Goal: Contribute content

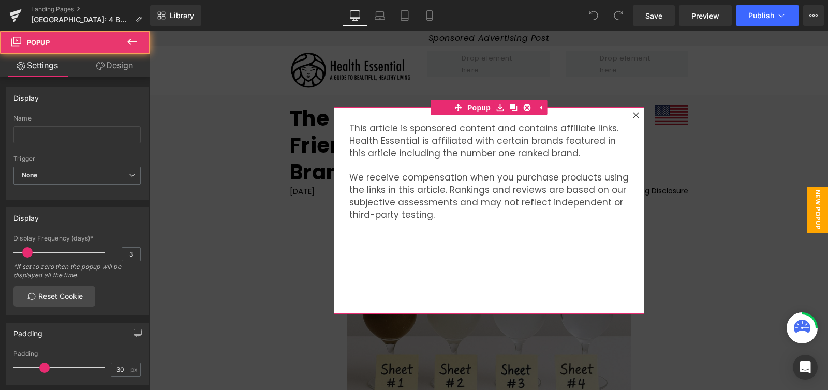
click at [633, 116] on icon at bounding box center [636, 115] width 6 height 6
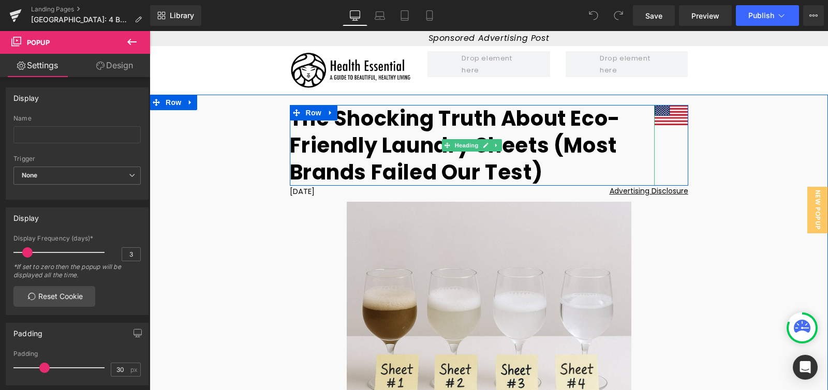
click at [393, 120] on h1 "The Shocking Truth About Eco-Friendly Laundry Sheets (Most Brands Failed Our Te…" at bounding box center [473, 145] width 366 height 81
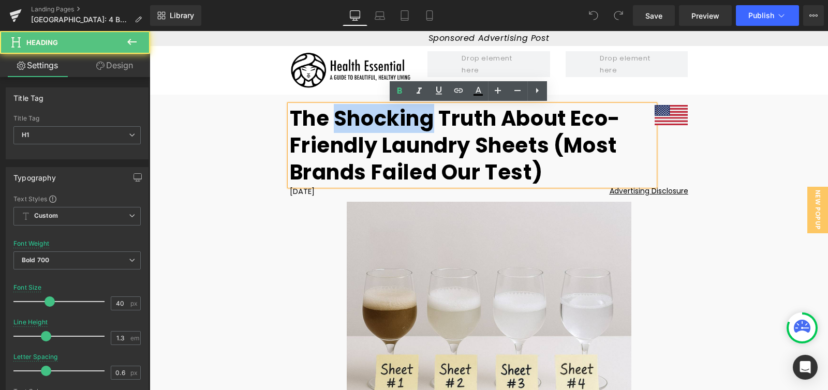
click at [393, 120] on h1 "The Shocking Truth About Eco-Friendly Laundry Sheets (Most Brands Failed Our Te…" at bounding box center [473, 145] width 366 height 81
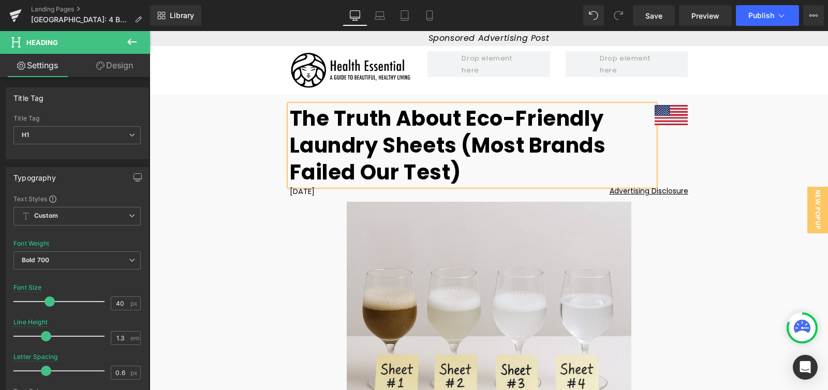
drag, startPoint x: 401, startPoint y: 169, endPoint x: 407, endPoint y: 171, distance: 6.1
click at [401, 169] on h1 "The Truth About Eco-Friendly Laundry Sheets (Most Brands Failed Our Test)" at bounding box center [473, 145] width 366 height 81
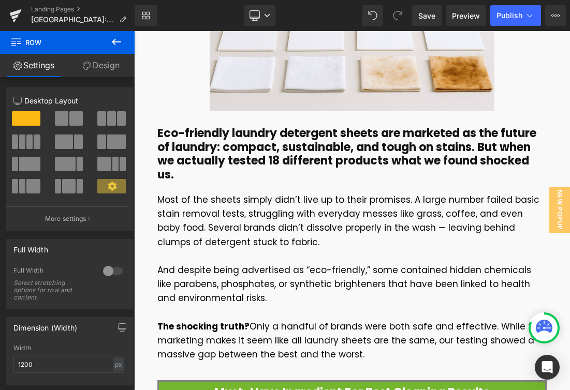
scroll to position [376, 0]
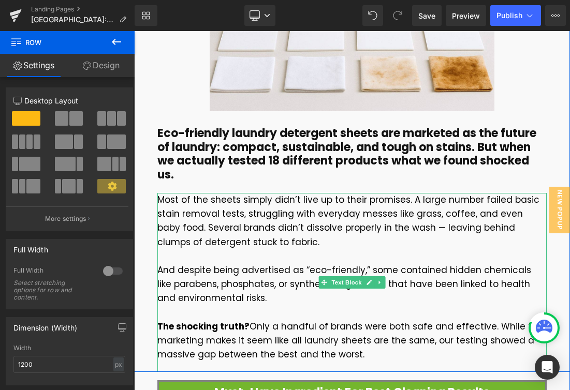
click at [285, 314] on p at bounding box center [351, 313] width 389 height 14
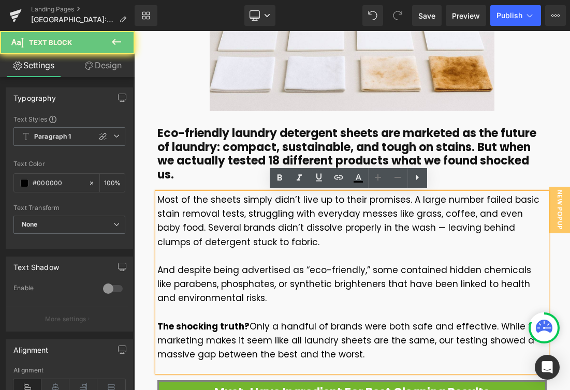
click at [303, 312] on p at bounding box center [351, 313] width 389 height 14
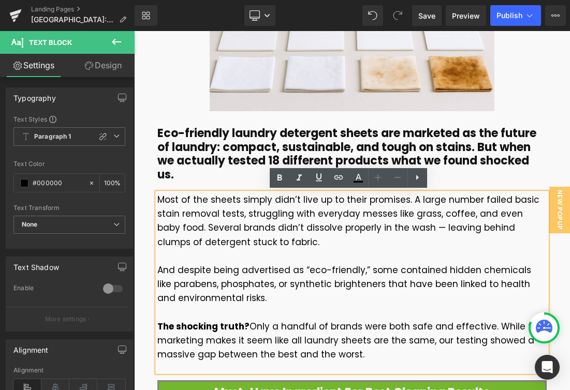
click at [291, 294] on p "And despite being advertised as “eco-friendly,” some contained hidden chemicals…" at bounding box center [351, 285] width 389 height 42
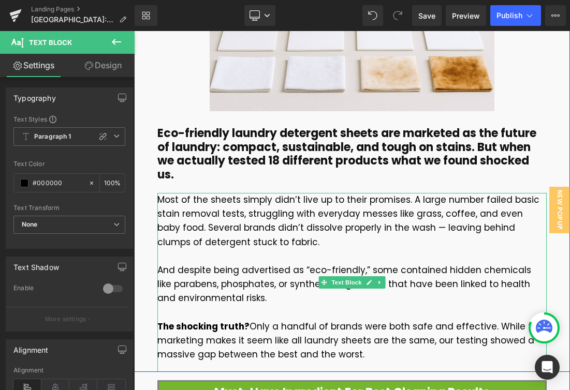
click at [293, 298] on p "And despite being advertised as “eco-friendly,” some contained hidden chemicals…" at bounding box center [351, 285] width 389 height 42
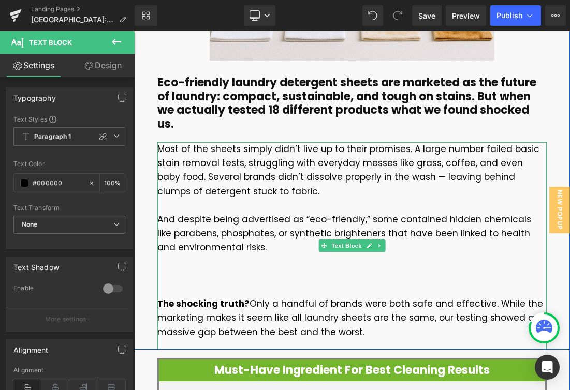
scroll to position [447, 0]
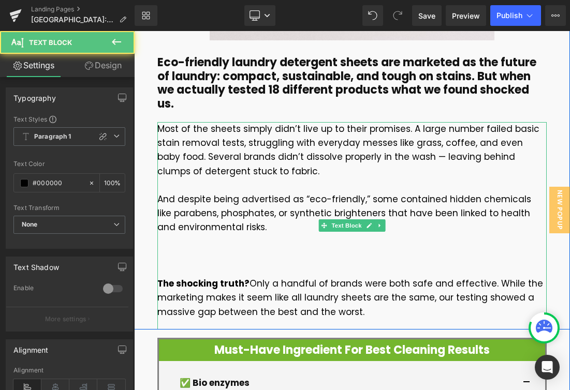
click at [258, 264] on p at bounding box center [351, 270] width 389 height 14
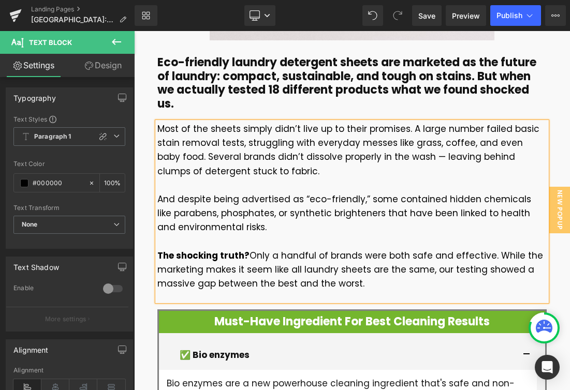
click at [375, 285] on p "The shocking truth? Only a handful of brands were both safe and effective. Whil…" at bounding box center [351, 270] width 389 height 42
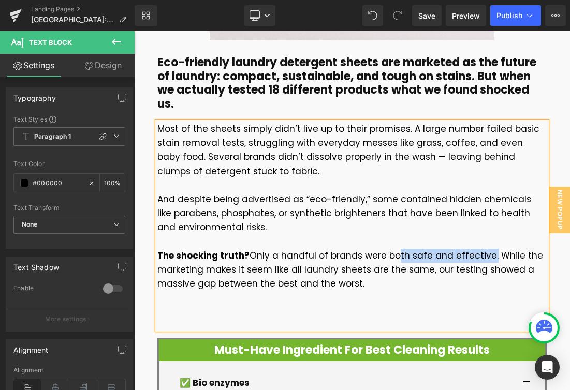
drag, startPoint x: 482, startPoint y: 255, endPoint x: 388, endPoint y: 254, distance: 93.7
click at [388, 254] on p "The shocking truth? Only a handful of brands were both safe and effective. Whil…" at bounding box center [351, 270] width 389 height 42
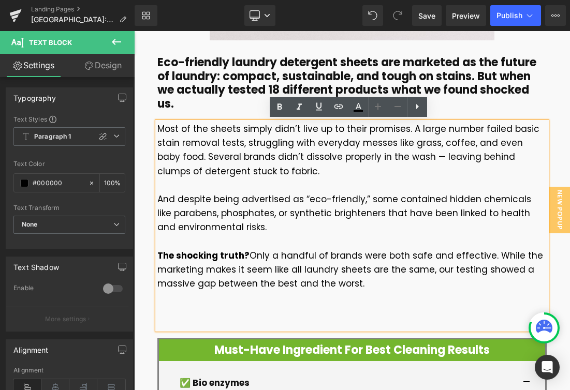
click at [325, 309] on p at bounding box center [351, 312] width 389 height 14
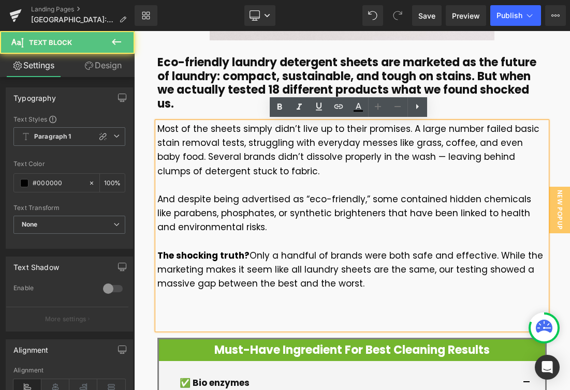
click at [327, 305] on p at bounding box center [351, 312] width 389 height 14
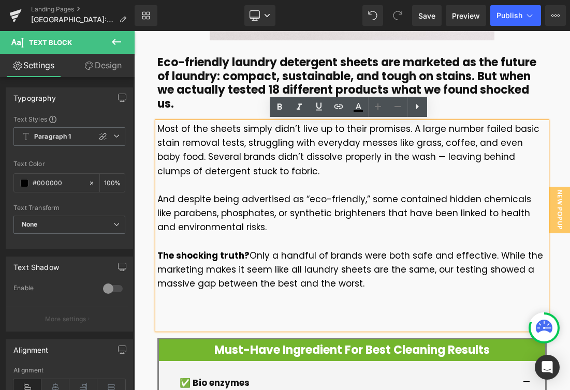
click at [324, 309] on p at bounding box center [351, 312] width 389 height 14
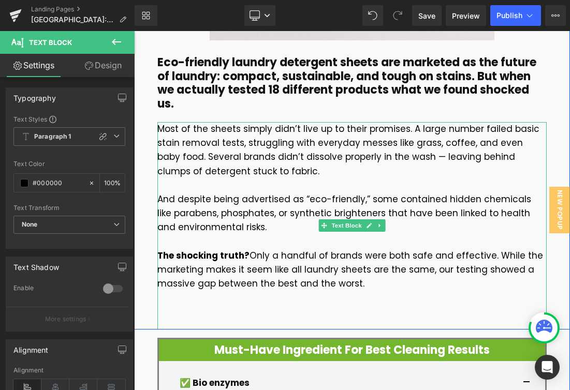
click at [282, 306] on p at bounding box center [351, 312] width 389 height 14
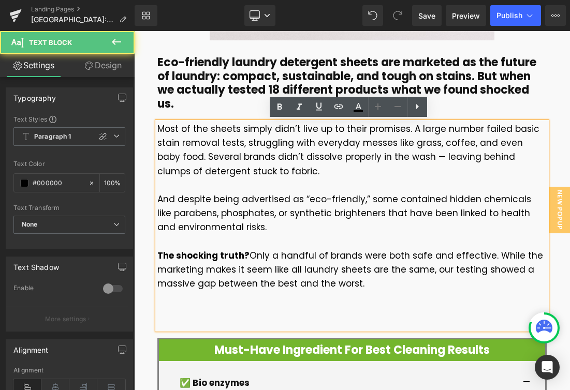
click at [260, 306] on p at bounding box center [351, 312] width 389 height 14
click at [235, 306] on p at bounding box center [351, 312] width 389 height 14
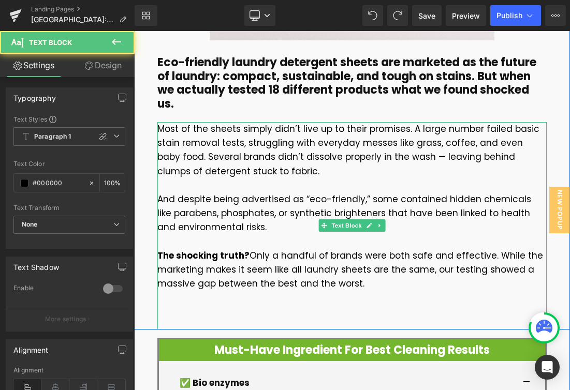
click at [331, 305] on p at bounding box center [351, 312] width 389 height 14
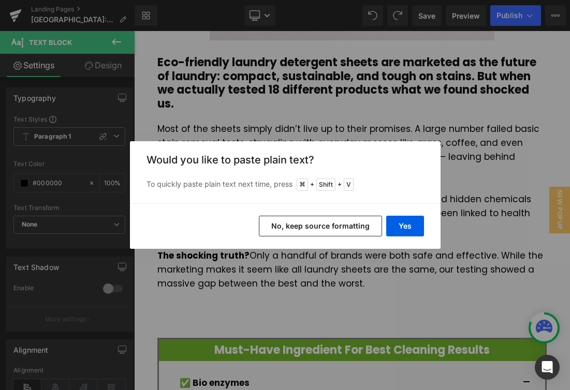
click at [0, 0] on button "No, keep source formatting" at bounding box center [0, 0] width 0 height 0
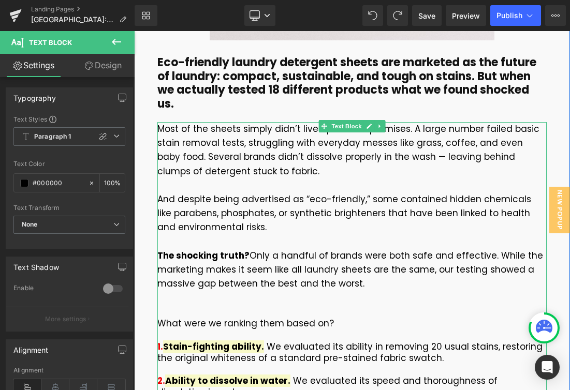
scroll to position [467, 0]
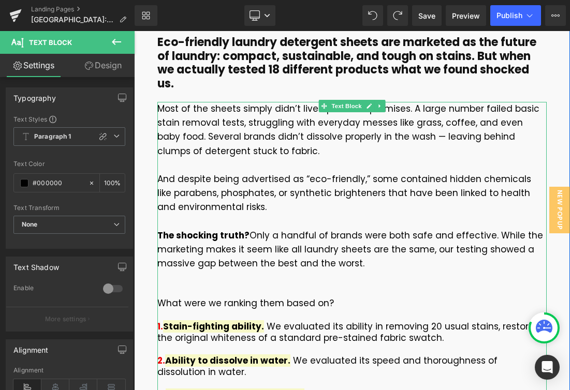
click at [307, 294] on div "What were we ranking them based on?" at bounding box center [351, 303] width 389 height 36
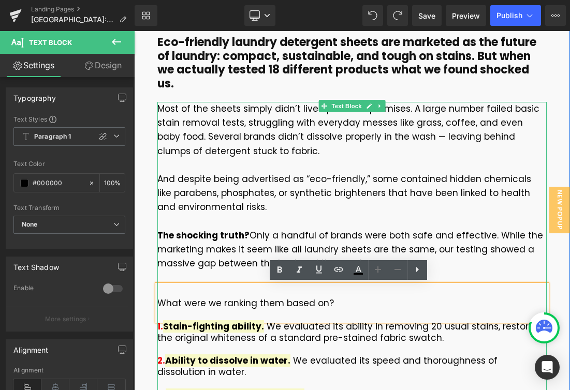
click at [311, 285] on div "What were we ranking them based on?" at bounding box center [351, 303] width 389 height 36
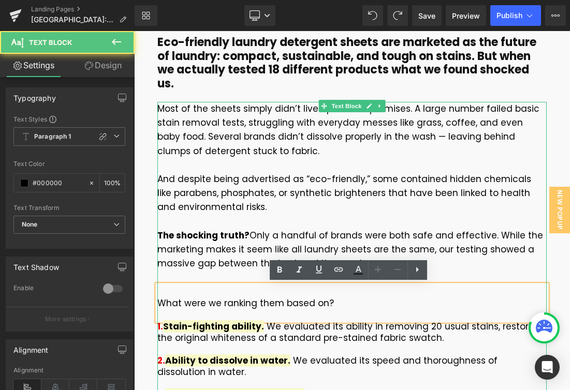
click at [334, 339] on span "We evaluated its ability in removing 20 usual stains, restoring the original wh…" at bounding box center [349, 332] width 385 height 24
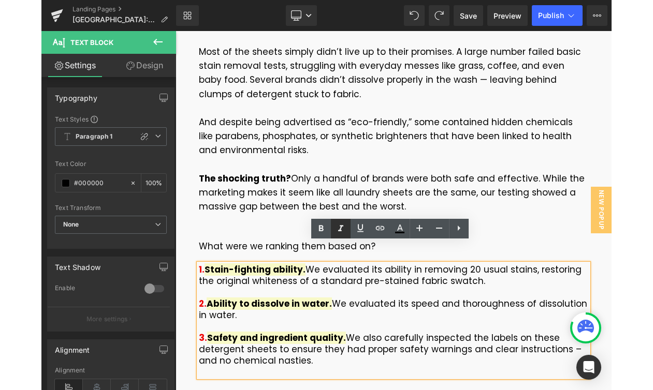
scroll to position [544, 0]
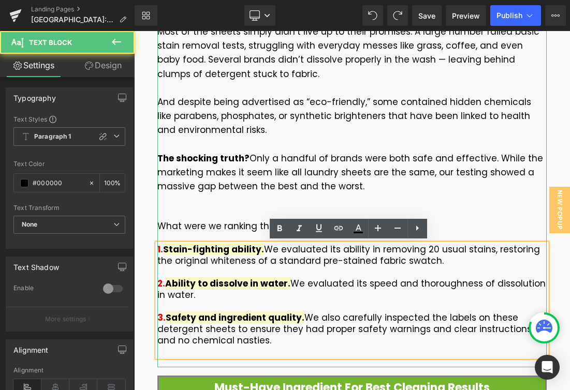
click at [260, 211] on div "What were we ranking them based on?" at bounding box center [351, 226] width 389 height 36
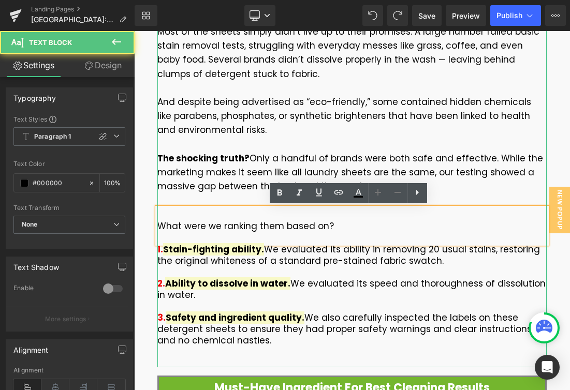
click at [254, 195] on p at bounding box center [351, 201] width 389 height 14
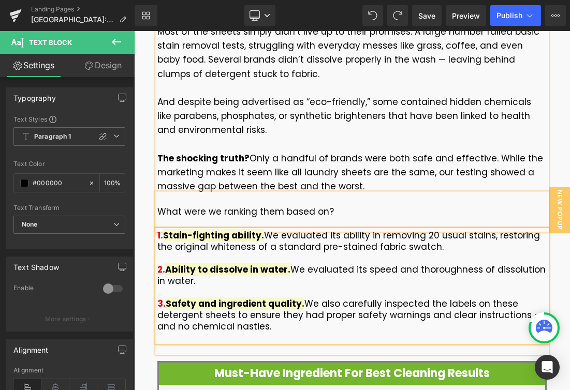
click at [386, 150] on p at bounding box center [351, 145] width 389 height 14
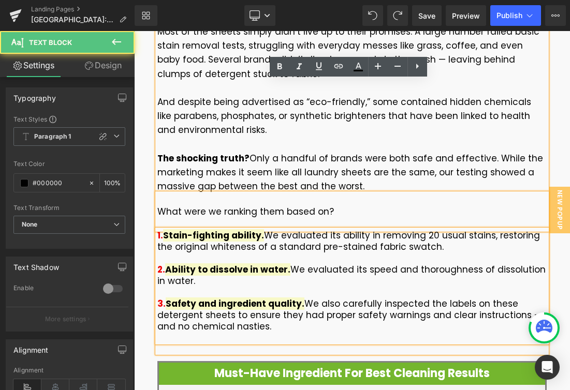
click at [399, 225] on div "What were we ranking them based on?" at bounding box center [351, 212] width 389 height 36
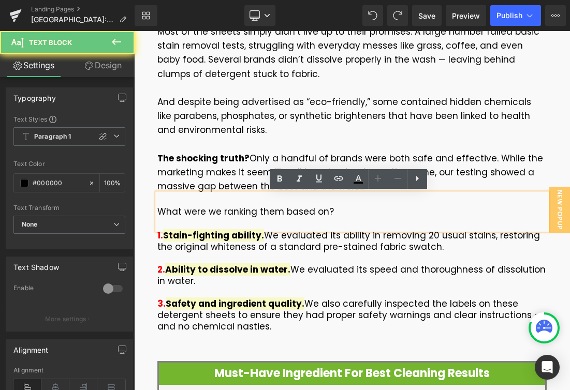
click at [407, 266] on span "We evaluated its speed and thoroughness of dissolution in water." at bounding box center [351, 276] width 388 height 24
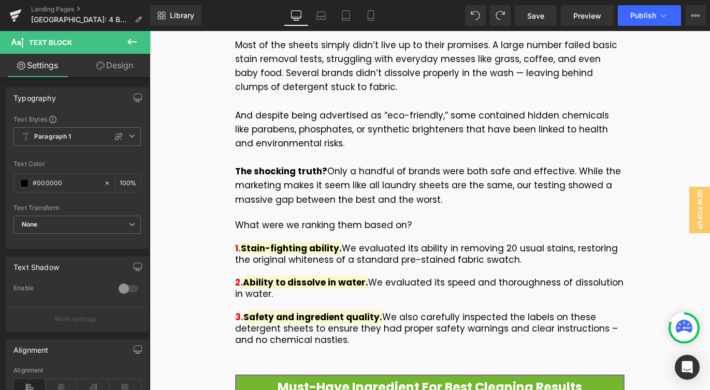
scroll to position [535, 0]
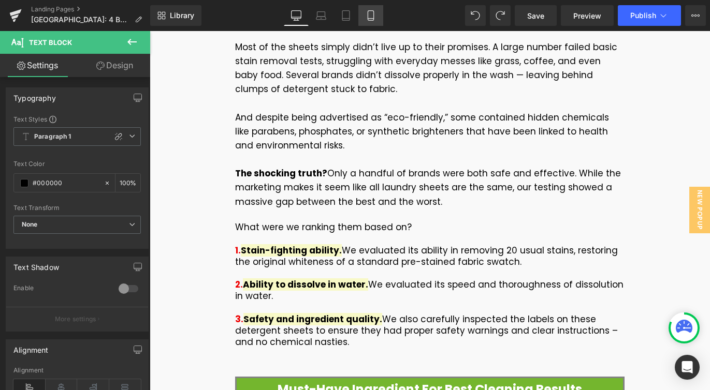
click at [366, 25] on link "Mobile" at bounding box center [370, 15] width 25 height 21
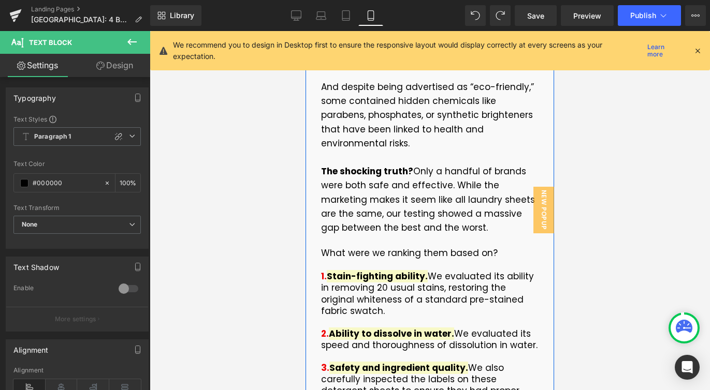
scroll to position [563, 0]
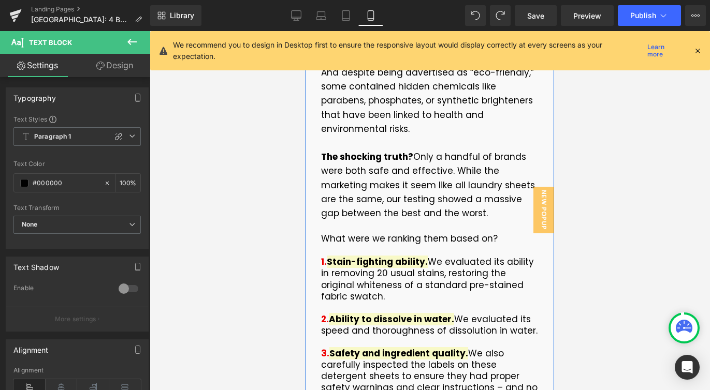
click at [506, 150] on p "The shocking truth? Only a handful of brands were both safe and effective. Whil…" at bounding box center [429, 185] width 217 height 70
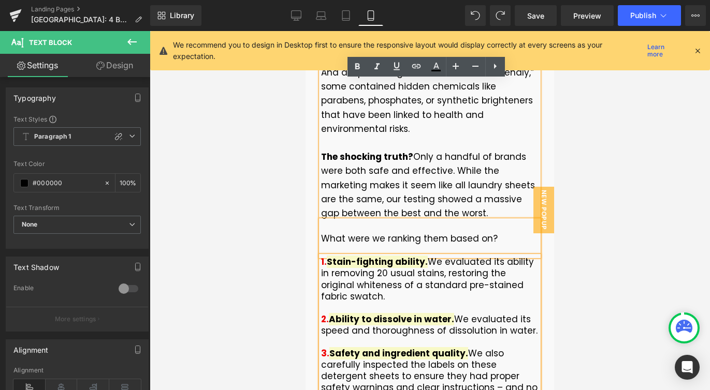
click at [597, 141] on div at bounding box center [430, 210] width 560 height 359
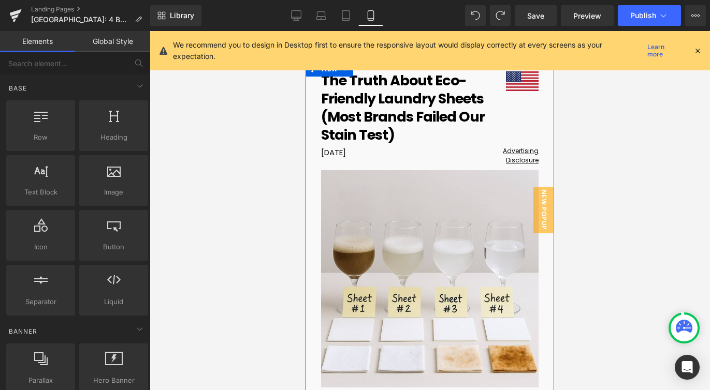
scroll to position [0, 0]
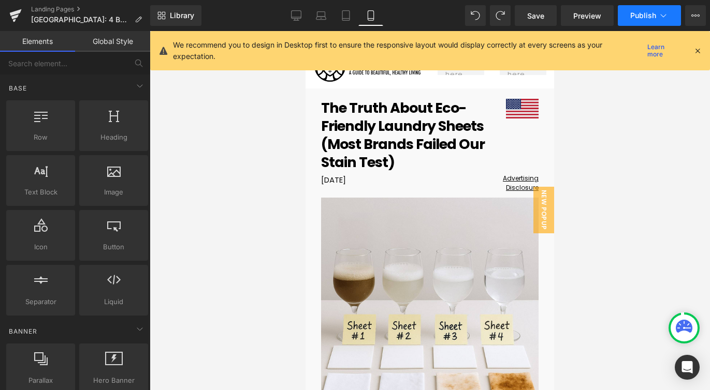
click at [665, 23] on button "Publish" at bounding box center [649, 15] width 63 height 21
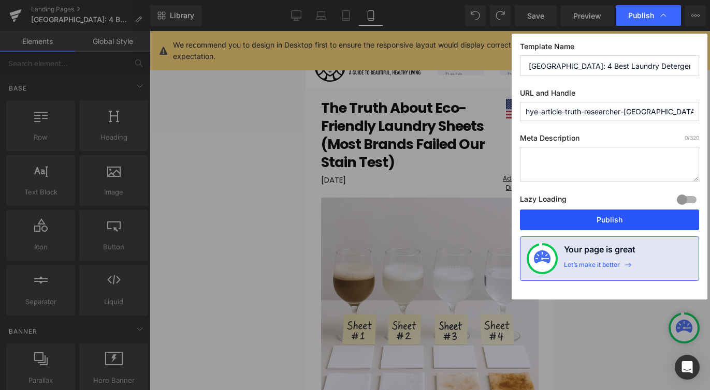
click at [647, 216] on button "Publish" at bounding box center [609, 220] width 179 height 21
